Goal: Navigation & Orientation: Find specific page/section

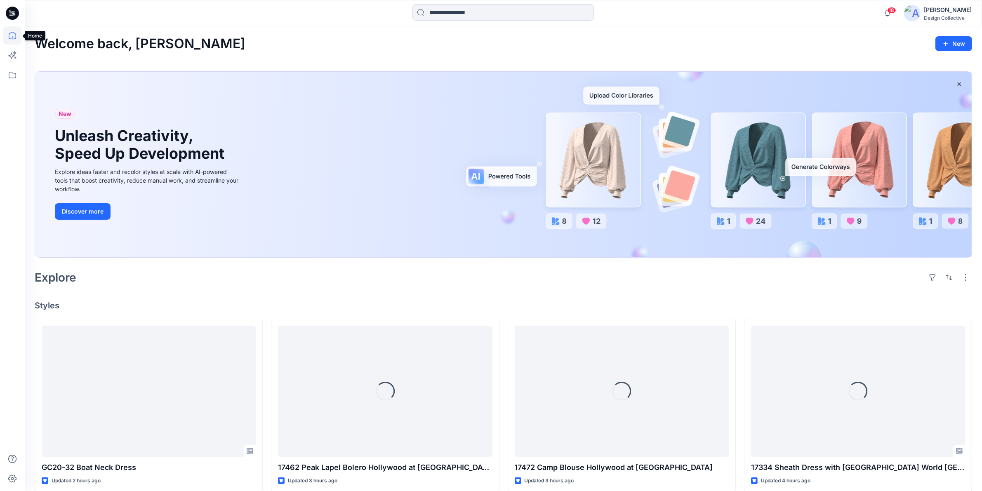
click at [11, 36] on icon at bounding box center [12, 35] width 18 height 18
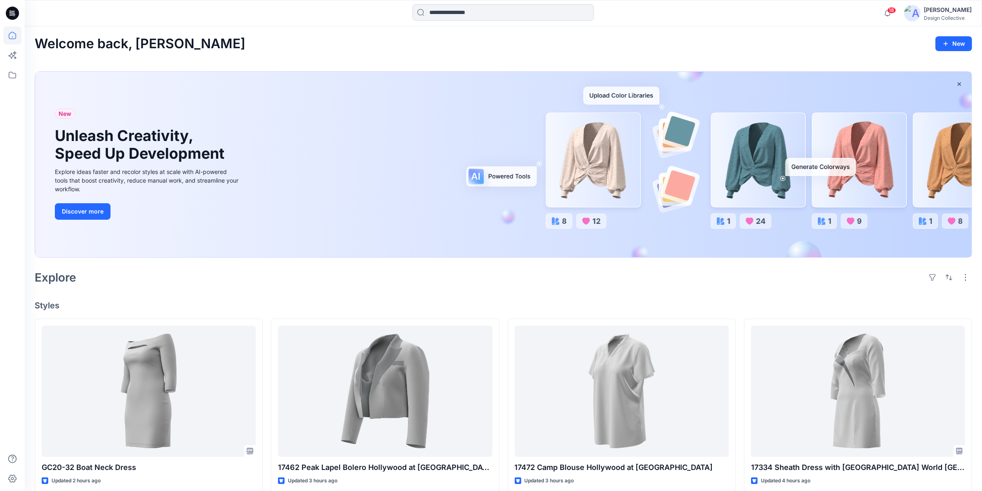
click at [13, 38] on icon at bounding box center [12, 35] width 18 height 18
click at [7, 80] on icon at bounding box center [12, 75] width 18 height 18
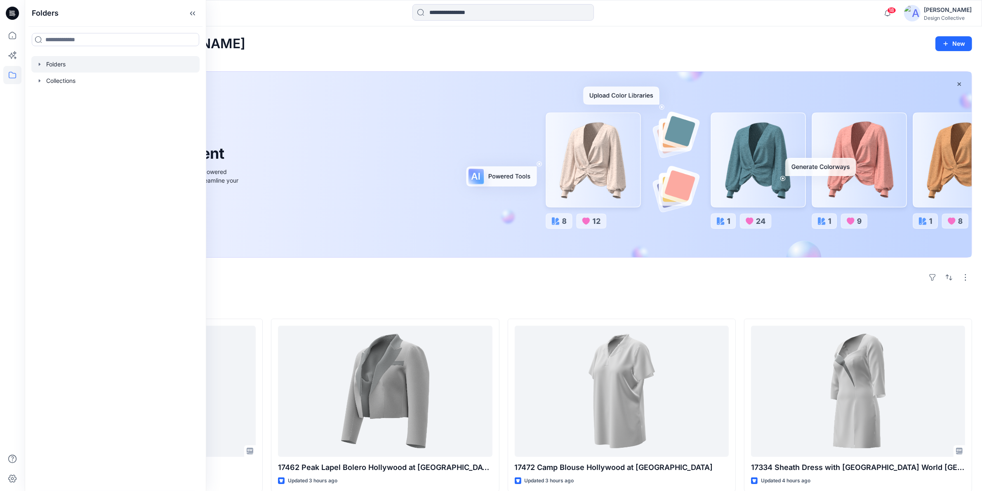
click at [40, 64] on icon "button" at bounding box center [40, 64] width 2 height 3
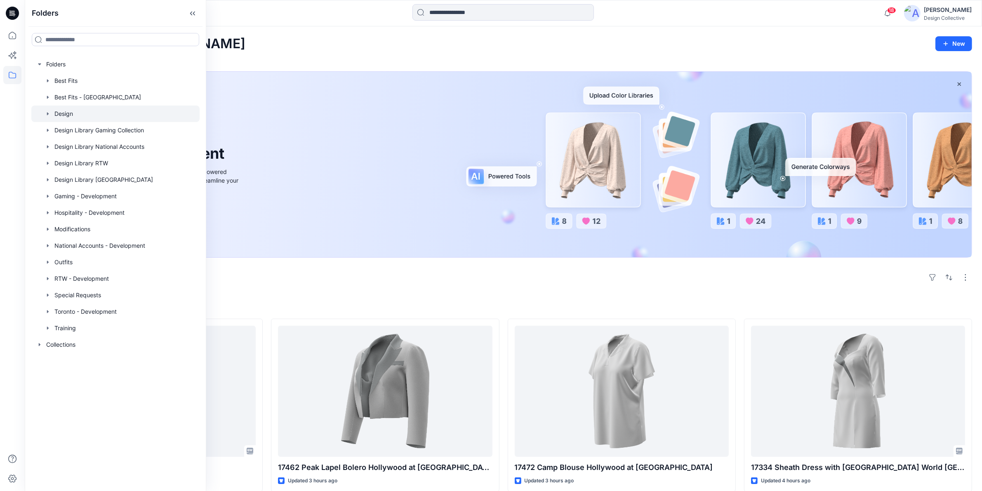
click at [52, 115] on div at bounding box center [115, 114] width 168 height 17
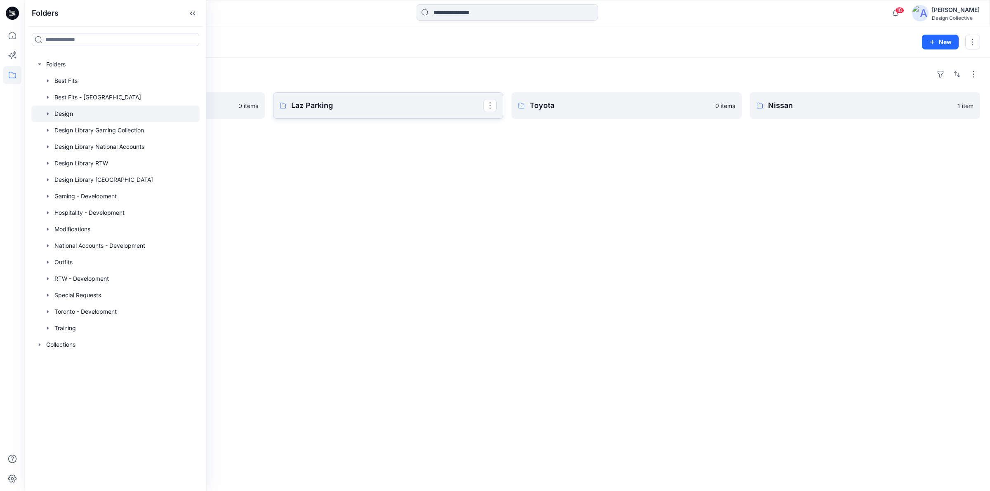
click at [345, 106] on p "Laz Parking" at bounding box center [387, 106] width 192 height 12
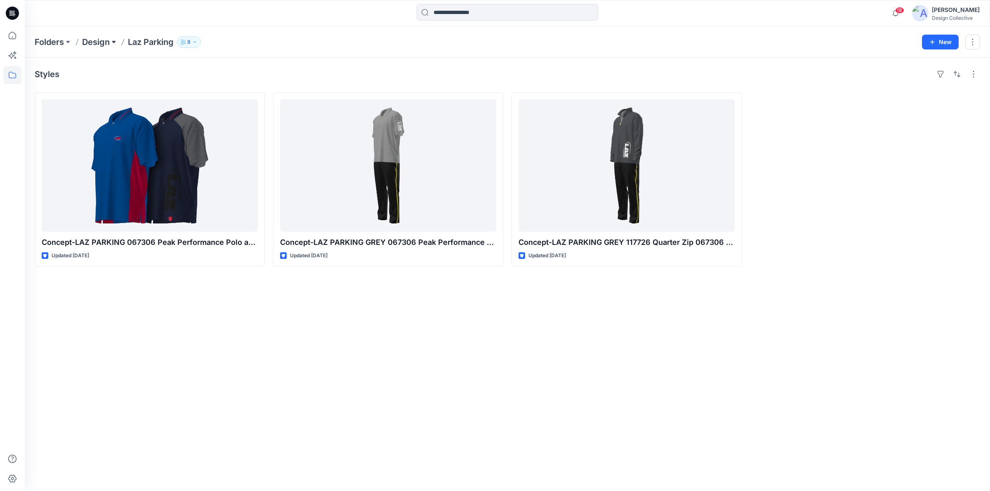
click at [111, 47] on button at bounding box center [114, 42] width 8 height 12
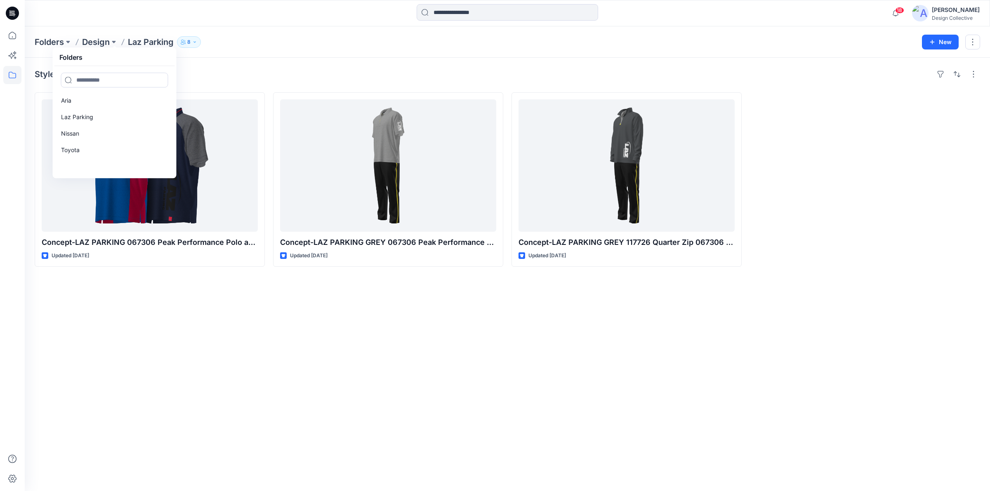
click at [264, 43] on div "Folders Design Folders [PERSON_NAME] Parking Nissan Toyota Laz Parking 8" at bounding box center [475, 42] width 881 height 12
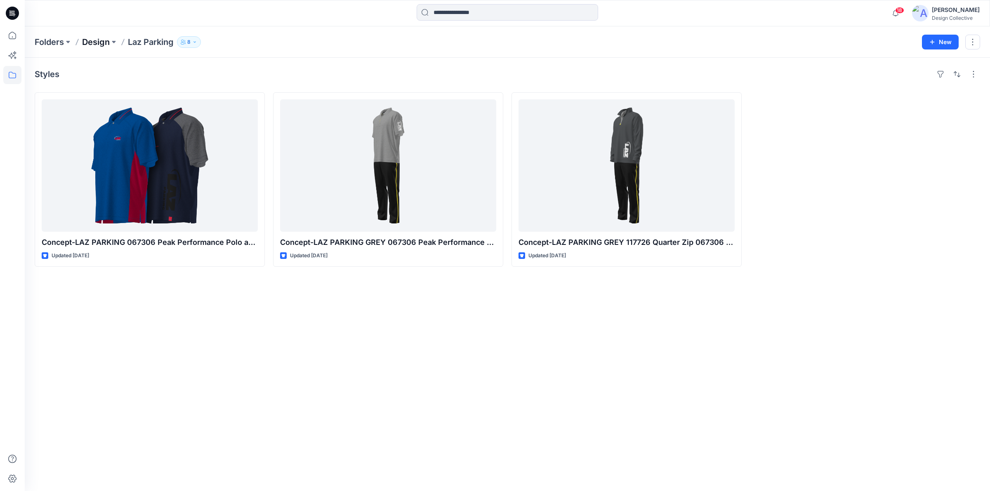
click at [104, 39] on p "Design" at bounding box center [96, 42] width 28 height 12
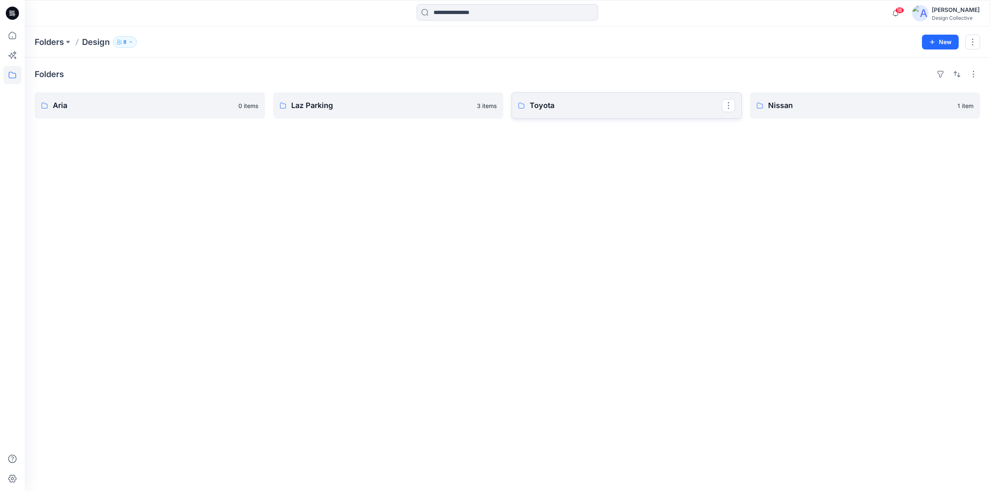
click at [639, 97] on link "Toyota" at bounding box center [627, 105] width 230 height 26
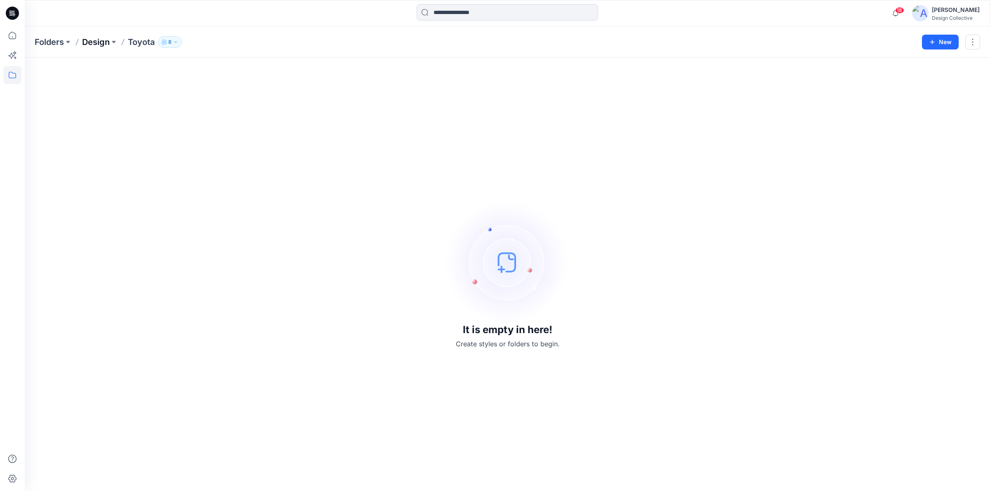
click at [104, 40] on p "Design" at bounding box center [96, 42] width 28 height 12
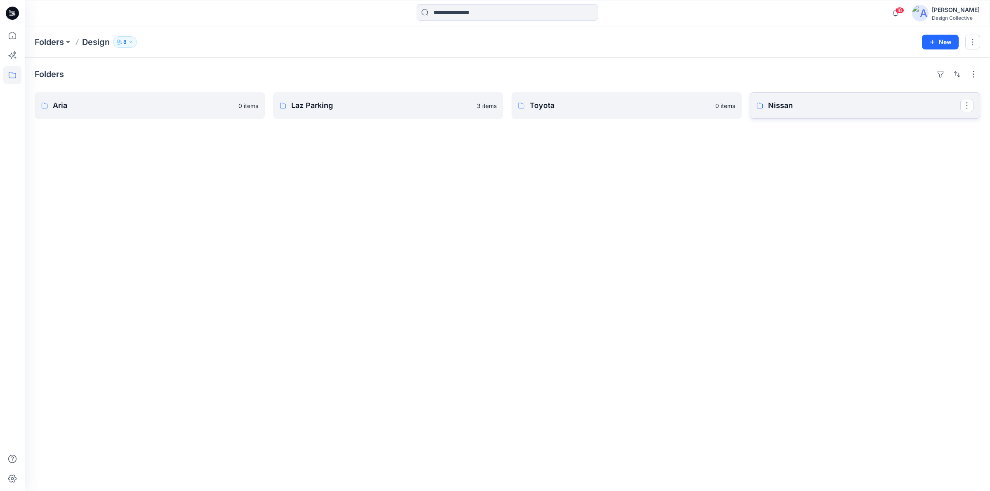
click at [808, 112] on link "Nissan" at bounding box center [865, 105] width 230 height 26
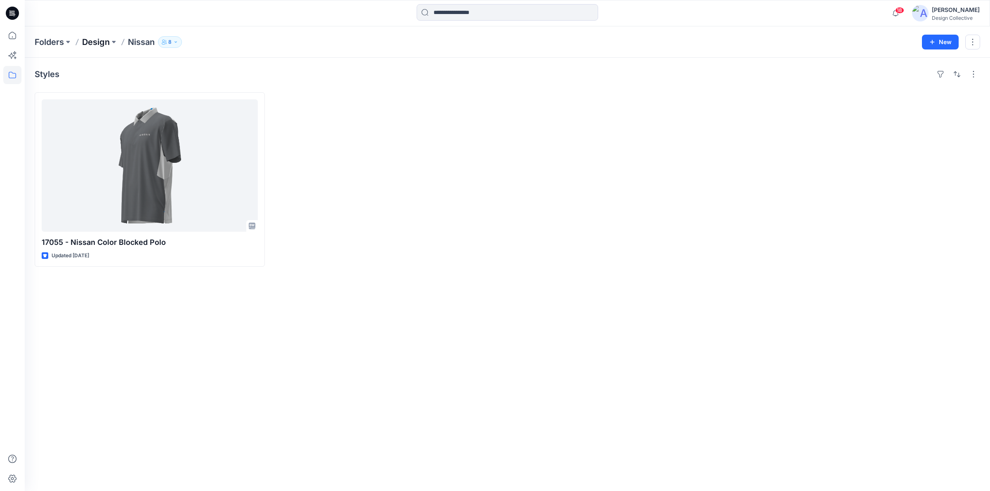
click at [105, 44] on p "Design" at bounding box center [96, 42] width 28 height 12
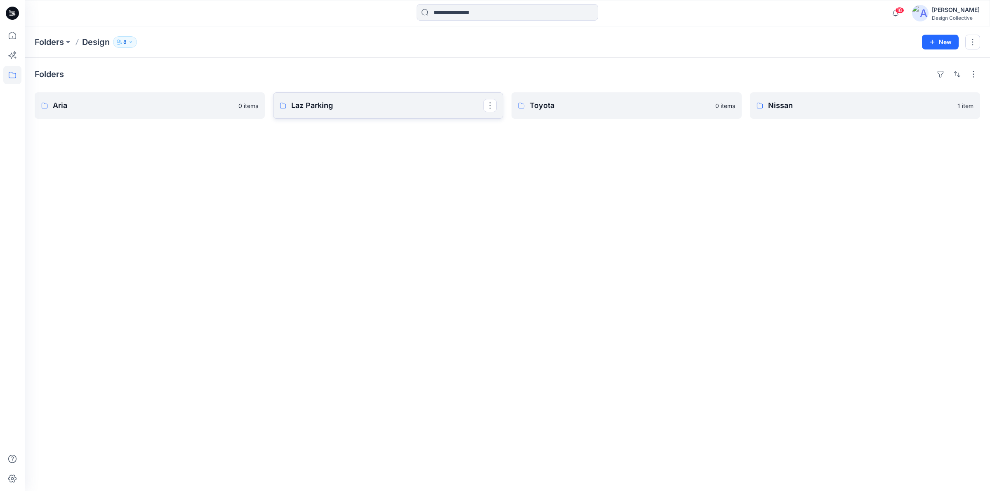
click at [349, 110] on p "Laz Parking" at bounding box center [387, 106] width 192 height 12
